Goal: Task Accomplishment & Management: Use online tool/utility

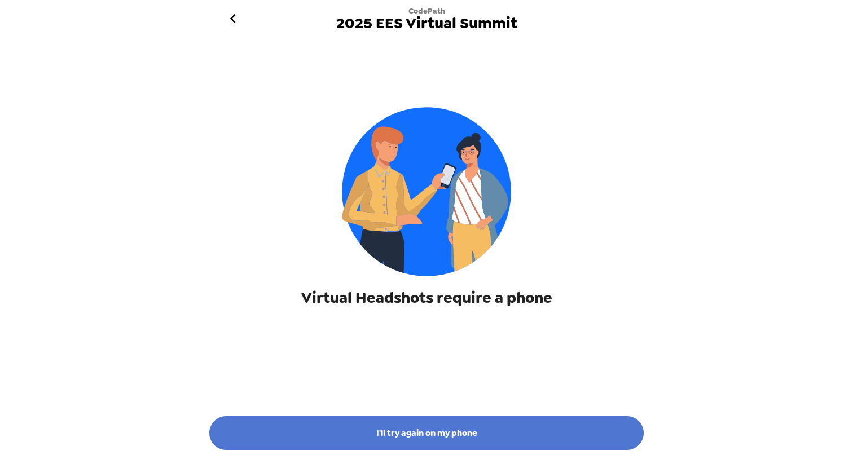
click at [419, 431] on button "I'll try again on my phone" at bounding box center [426, 433] width 434 height 34
